Goal: Task Accomplishment & Management: Manage account settings

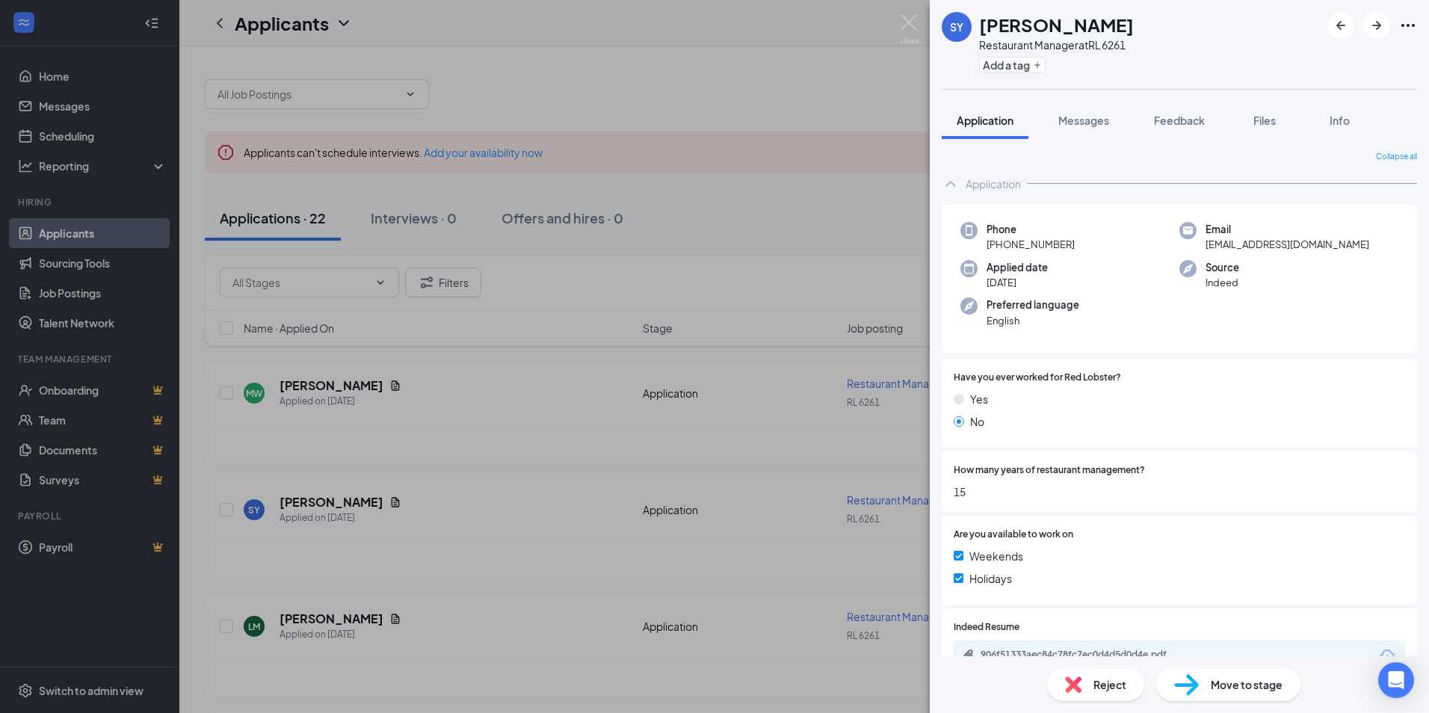
click at [725, 106] on div "SY [PERSON_NAME] Restaurant Manager at RL 6261 Add a tag Application Messages F…" at bounding box center [714, 356] width 1429 height 713
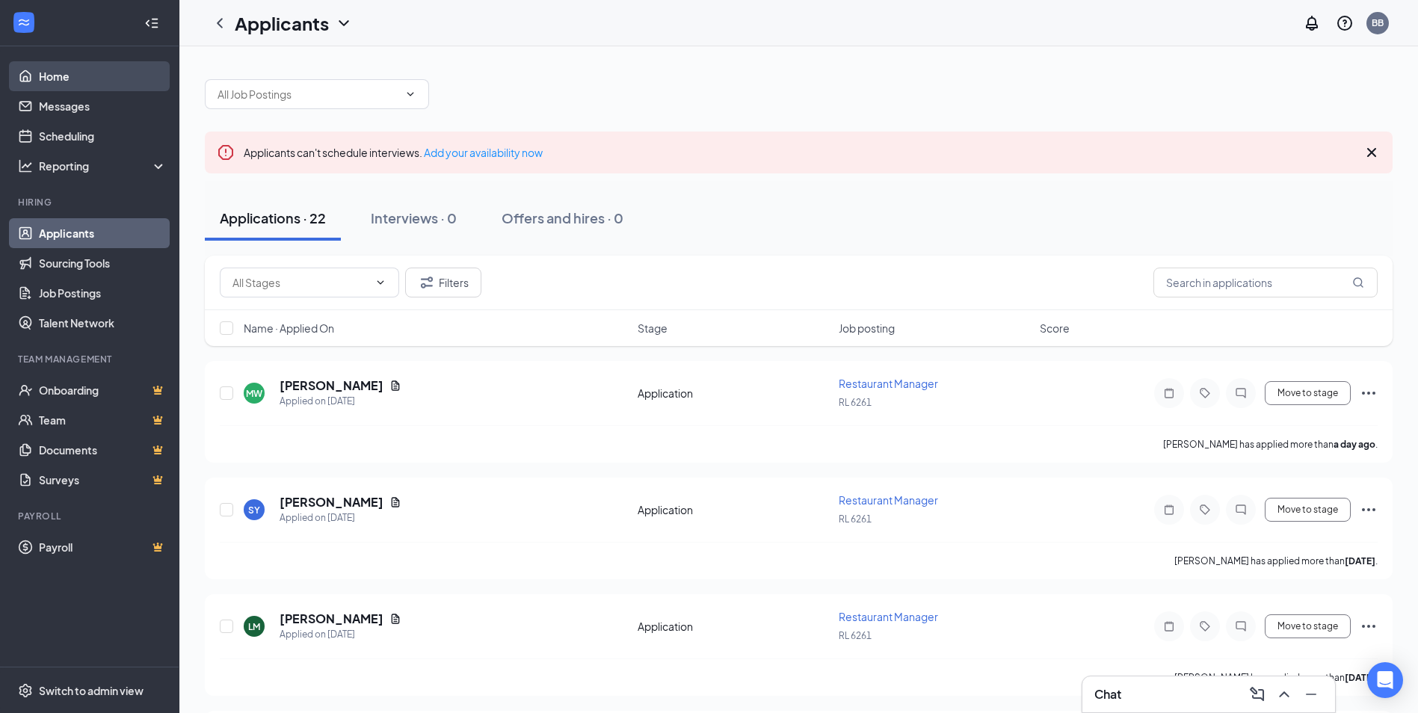
click at [64, 79] on link "Home" at bounding box center [103, 76] width 128 height 30
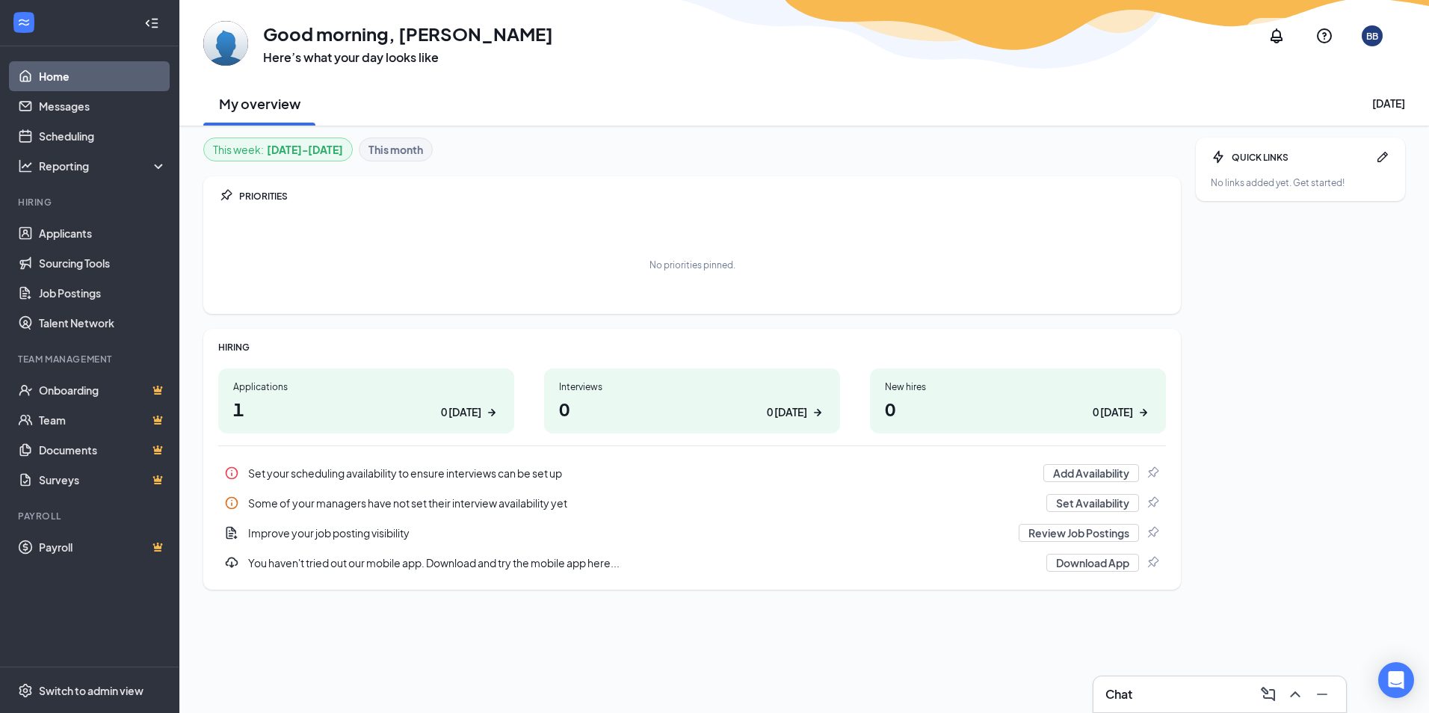
click at [428, 428] on div "Applications 1 0 today" at bounding box center [366, 400] width 296 height 65
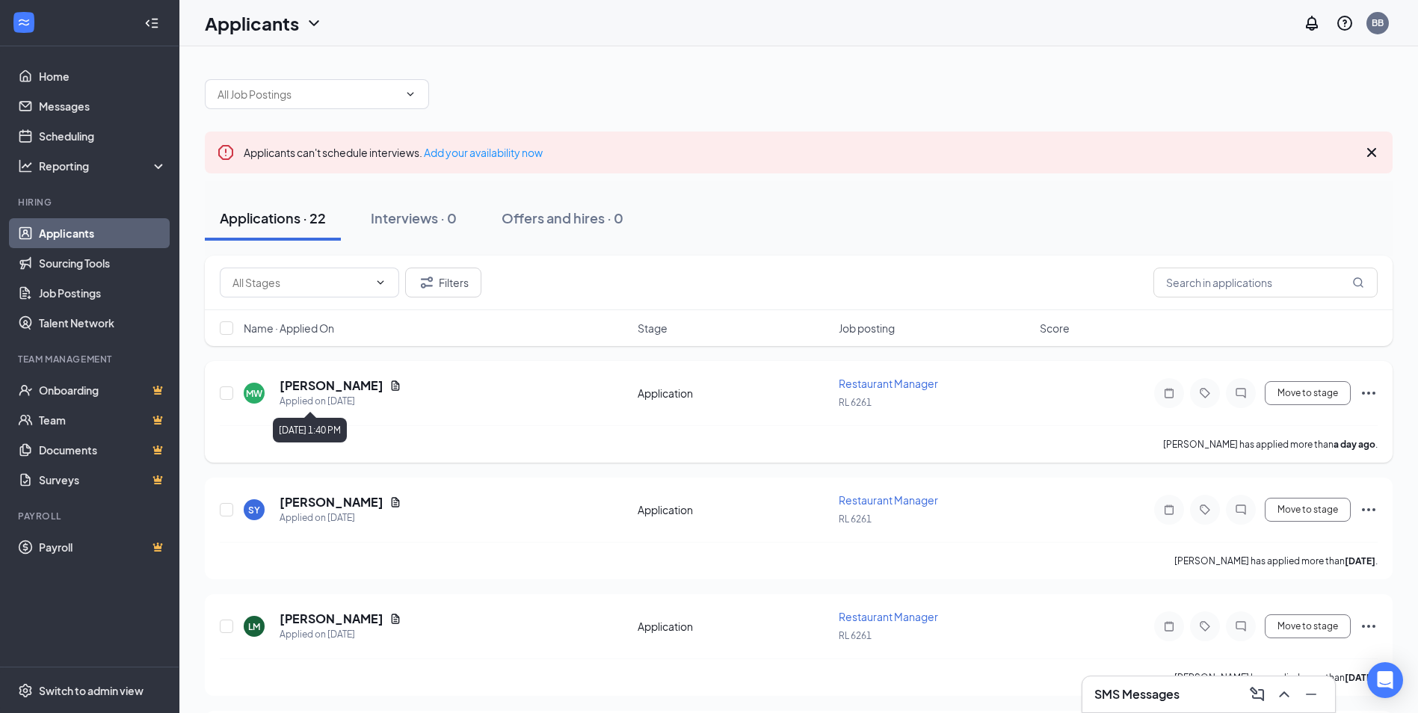
click at [336, 398] on div "Applied on [DATE]" at bounding box center [341, 401] width 122 height 15
click at [392, 383] on icon "Document" at bounding box center [396, 385] width 8 height 10
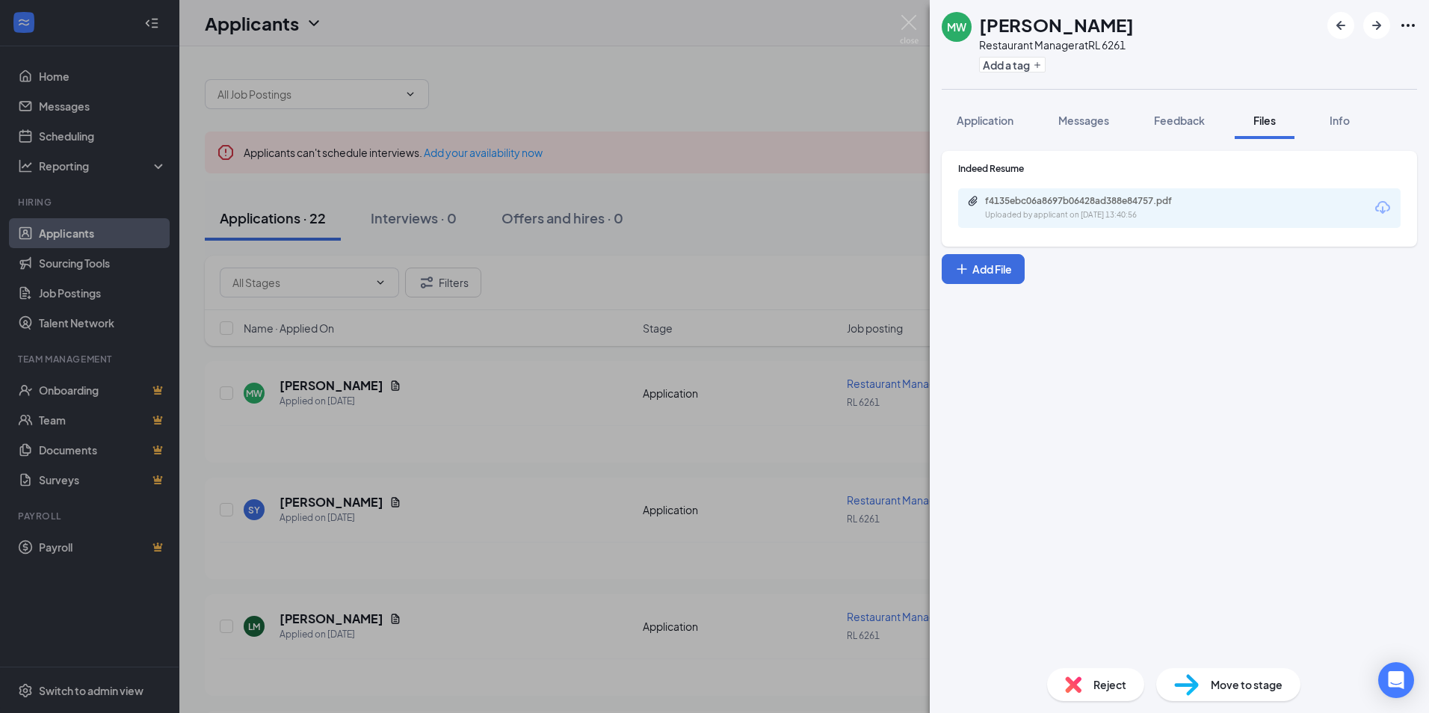
click at [1322, 212] on div "f4135ebc06a8697b06428ad388e84757.pdf Uploaded by applicant on [DATE] 13:40:56" at bounding box center [1179, 208] width 442 height 40
click at [1383, 209] on icon "Download" at bounding box center [1382, 207] width 15 height 13
